Goal: Information Seeking & Learning: Learn about a topic

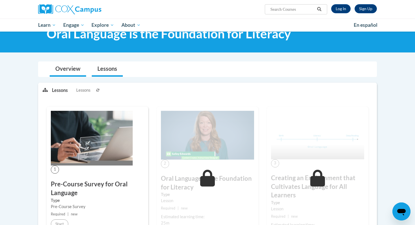
scroll to position [4, 0]
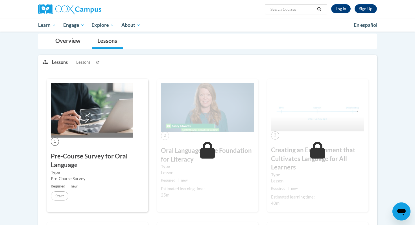
scroll to position [49, 0]
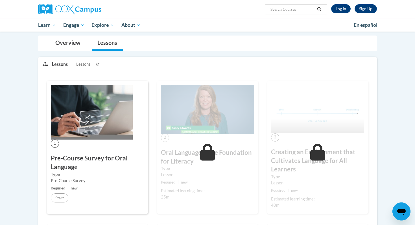
click at [97, 66] on button at bounding box center [98, 64] width 7 height 14
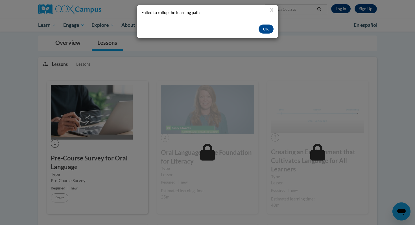
click at [272, 14] on div "Failed to rollup the learning path" at bounding box center [208, 13] width 132 height 6
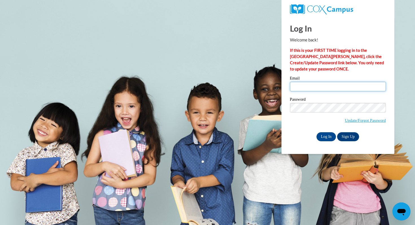
type input "920147356@student.ccga.edu"
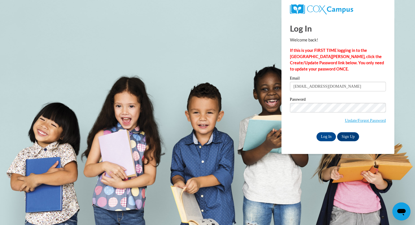
click at [321, 141] on div "Log In Welcome back! If this is your FIRST TIME logging in to the NEW Cox Campu…" at bounding box center [338, 85] width 122 height 137
click at [324, 138] on input "Log In" at bounding box center [327, 137] width 20 height 9
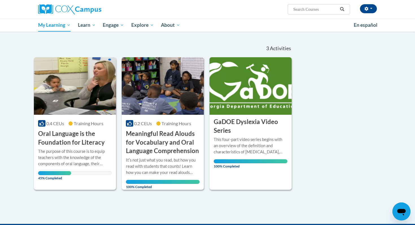
scroll to position [47, 0]
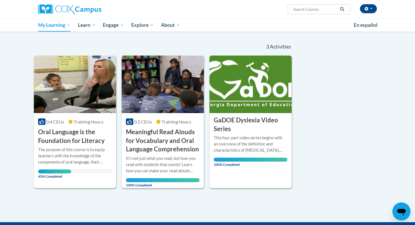
click at [67, 138] on h3 "Oral Language is the Foundation for Literacy" at bounding box center [75, 137] width 74 height 18
click at [60, 101] on img at bounding box center [75, 85] width 82 height 58
click at [63, 161] on div "The purpose of this course is to equip teachers with the knowledge of the compo…" at bounding box center [75, 156] width 74 height 19
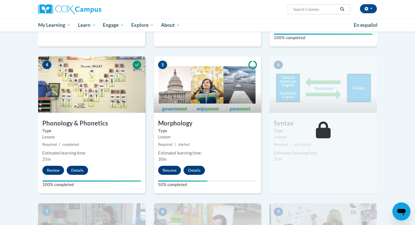
scroll to position [266, 0]
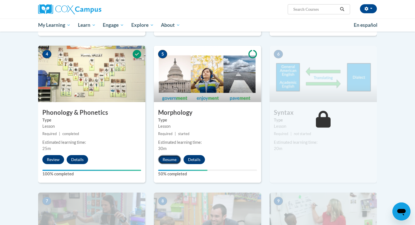
click at [164, 158] on button "Resume" at bounding box center [169, 159] width 23 height 9
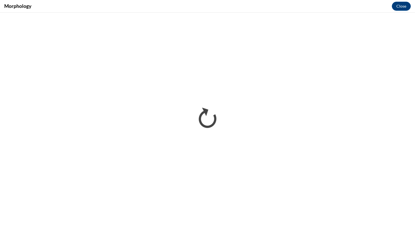
scroll to position [0, 0]
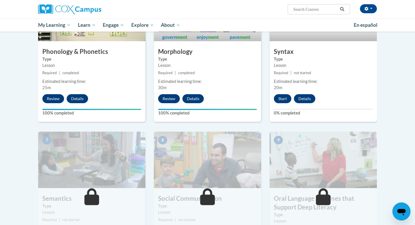
scroll to position [324, 0]
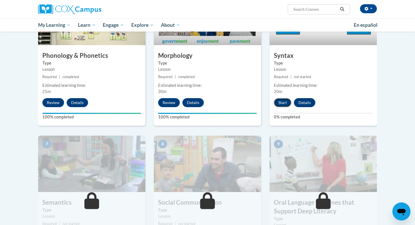
click at [285, 103] on button "Start" at bounding box center [283, 102] width 18 height 9
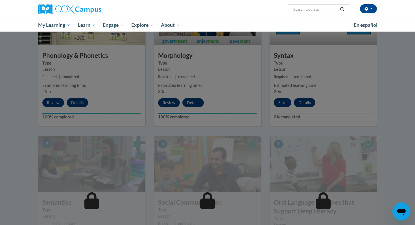
scroll to position [332, 0]
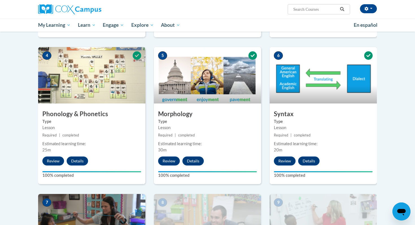
scroll to position [406, 0]
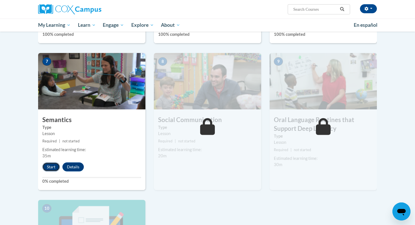
click at [49, 171] on button "Start" at bounding box center [51, 167] width 18 height 9
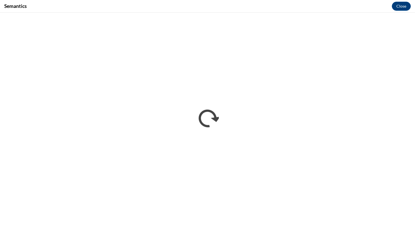
scroll to position [0, 0]
click at [402, 6] on button "Close" at bounding box center [401, 6] width 19 height 9
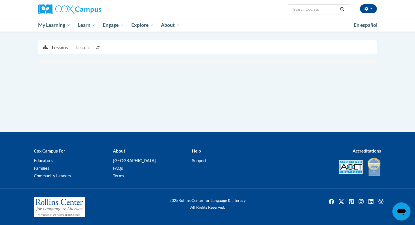
scroll to position [107, 0]
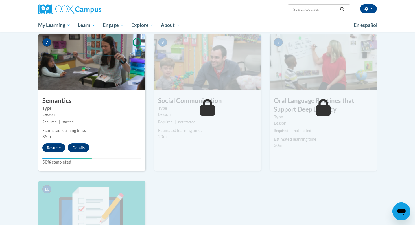
scroll to position [443, 0]
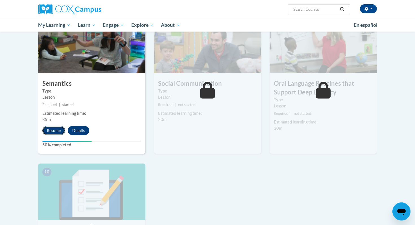
click at [46, 133] on button "Resume" at bounding box center [53, 130] width 23 height 9
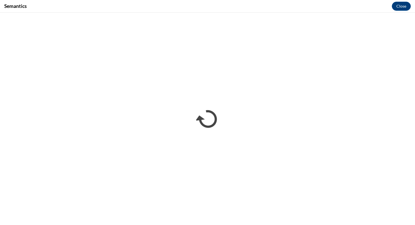
scroll to position [0, 0]
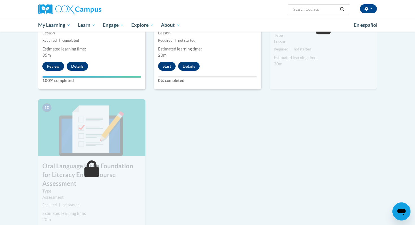
scroll to position [508, 0]
